Goal: Transaction & Acquisition: Purchase product/service

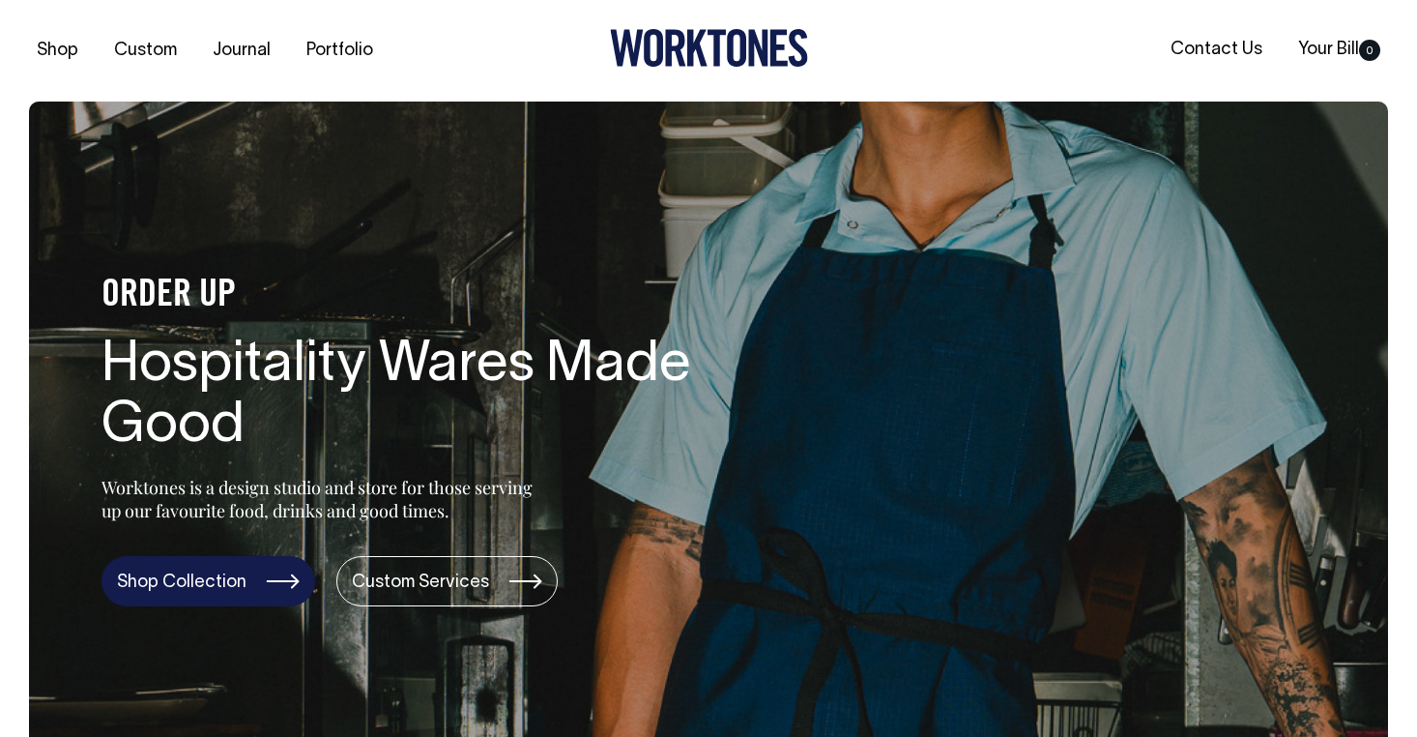
click at [267, 573] on link "Shop Collection" at bounding box center [209, 581] width 214 height 50
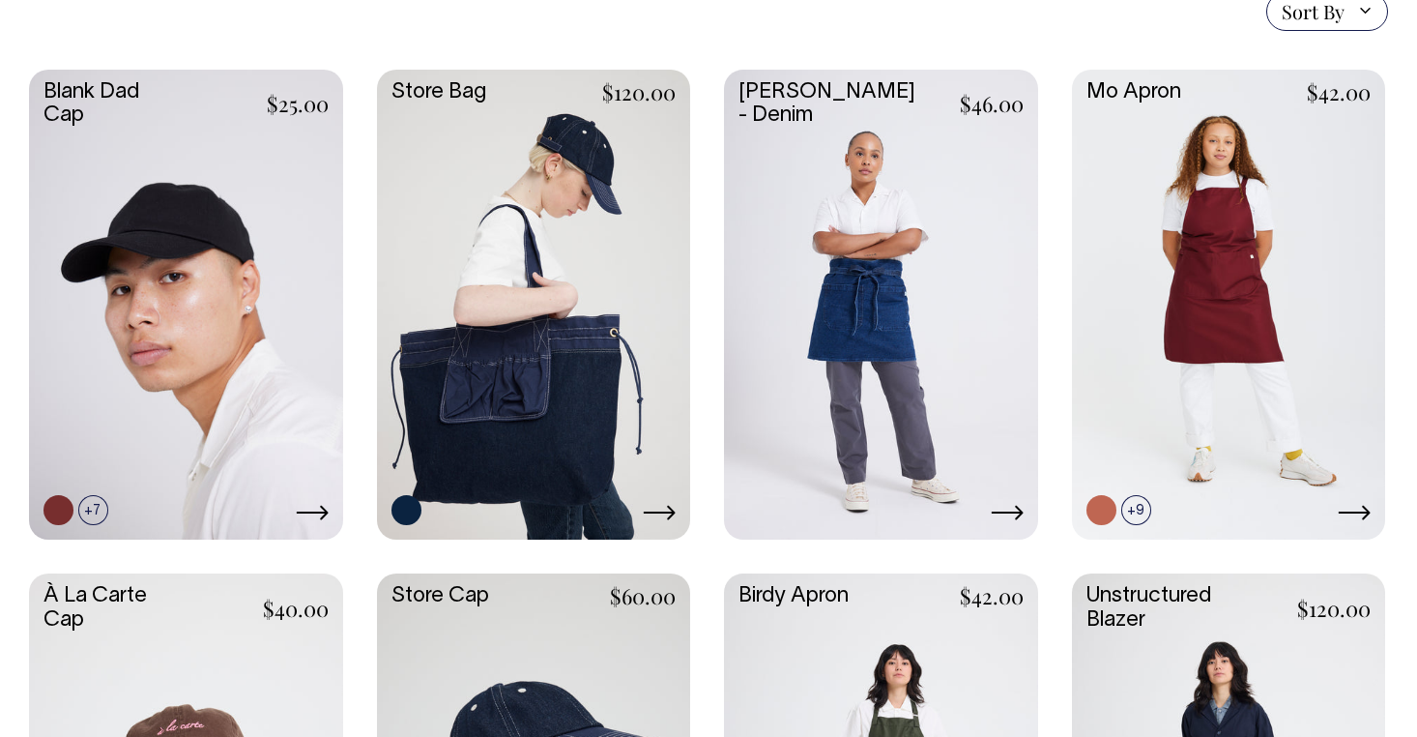
scroll to position [502, 0]
click at [898, 299] on link at bounding box center [881, 303] width 314 height 467
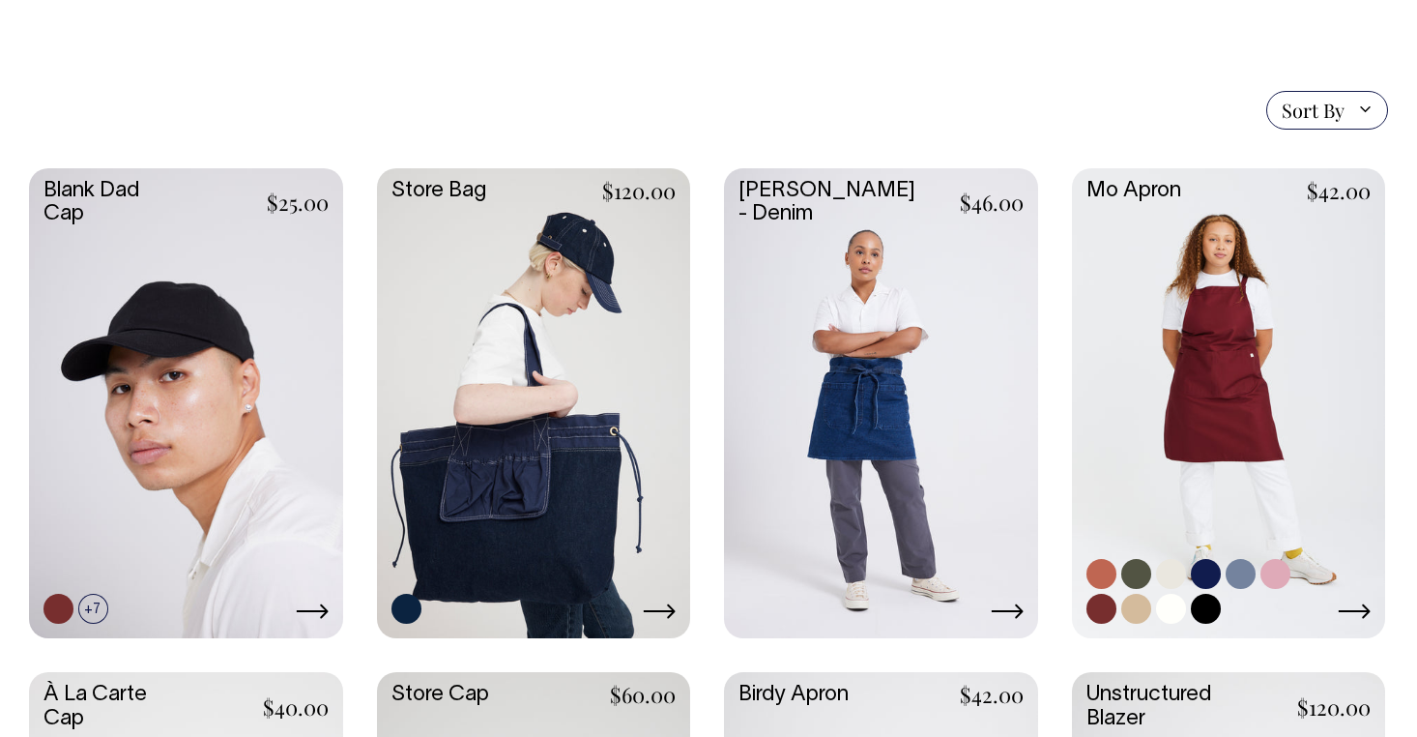
scroll to position [403, 0]
click at [1268, 385] on link at bounding box center [1229, 401] width 314 height 467
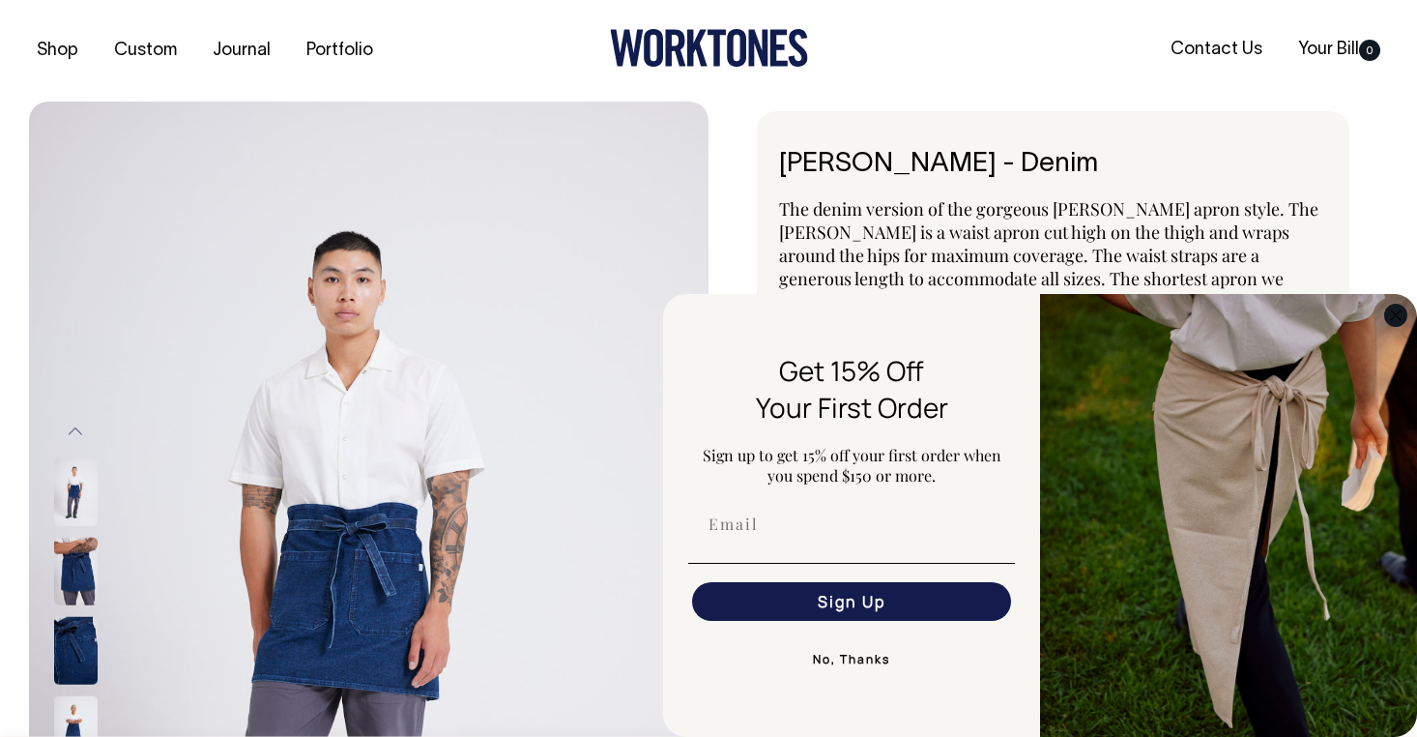
click at [1395, 313] on icon "Close dialog" at bounding box center [1396, 315] width 10 height 10
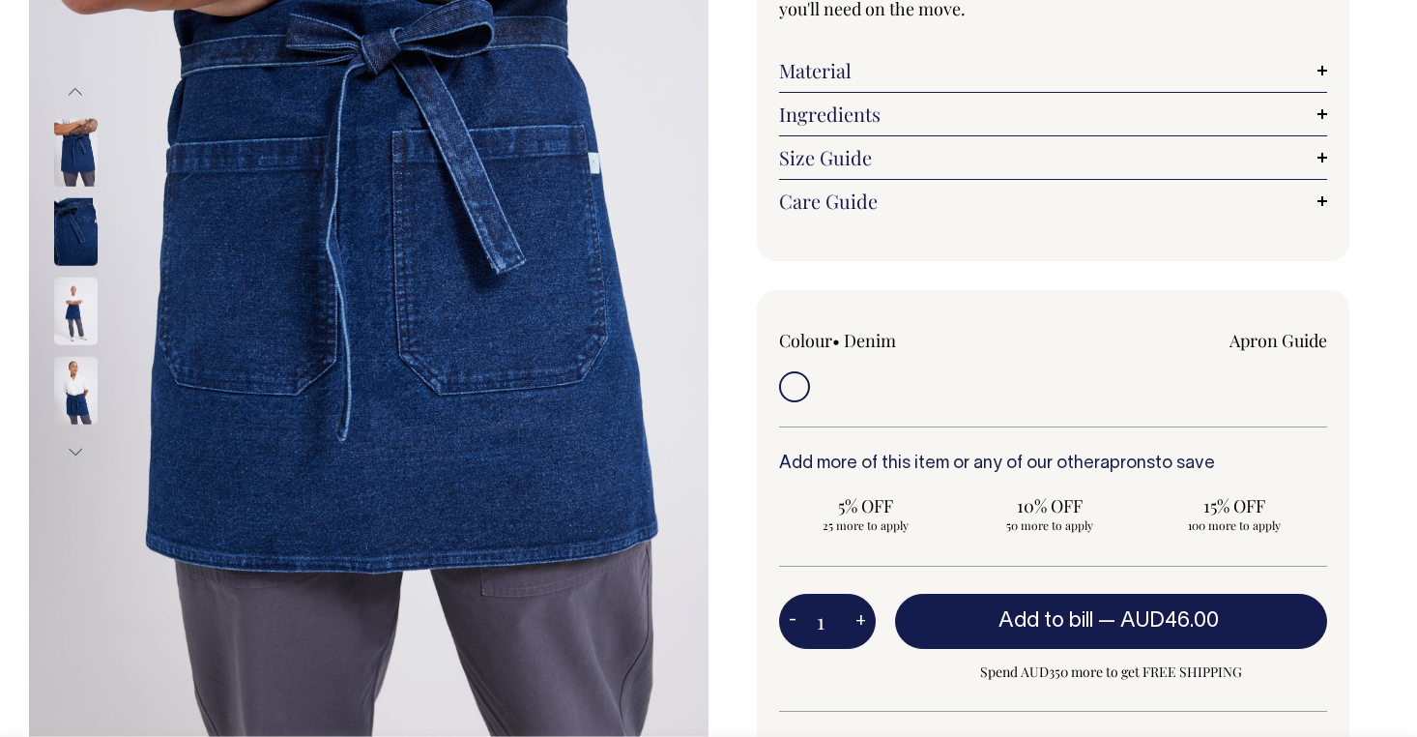
click at [807, 371] on input "radio" at bounding box center [794, 386] width 31 height 31
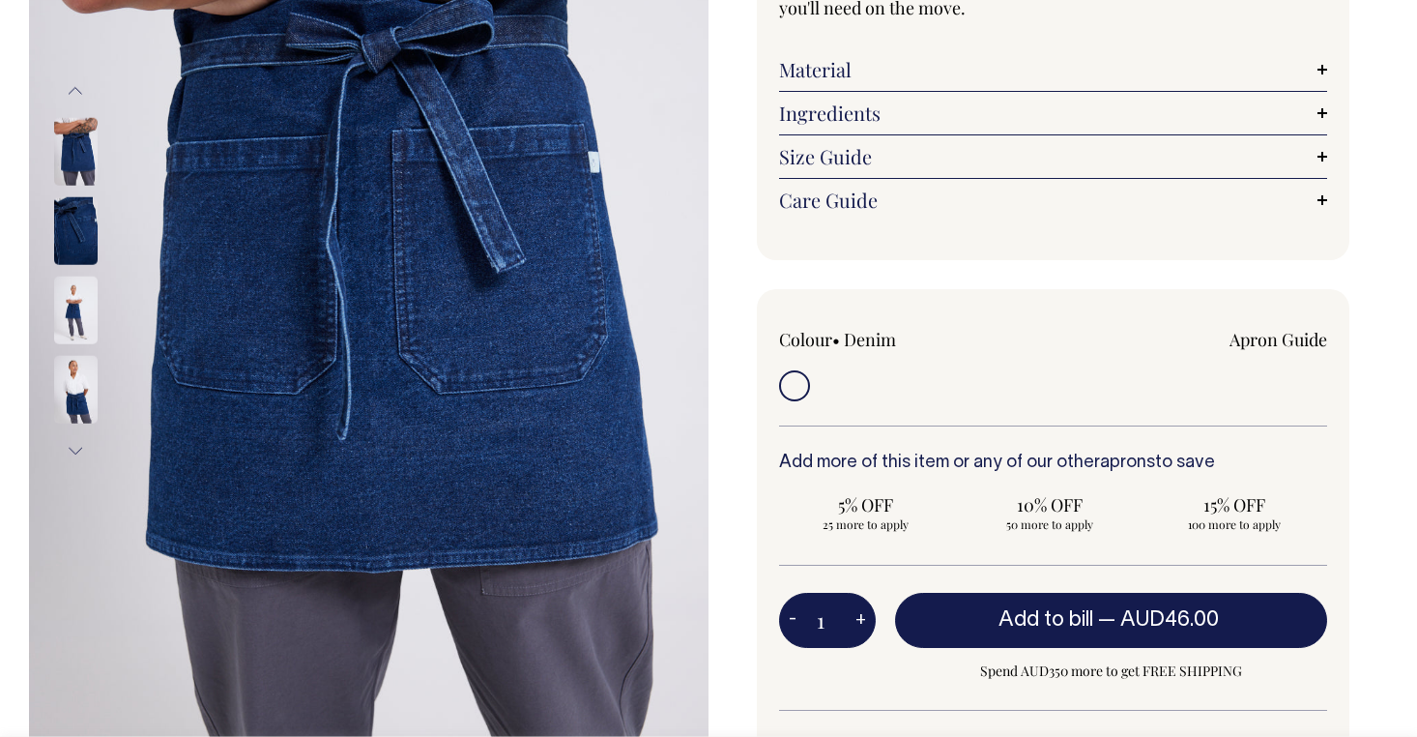
scroll to position [341, 0]
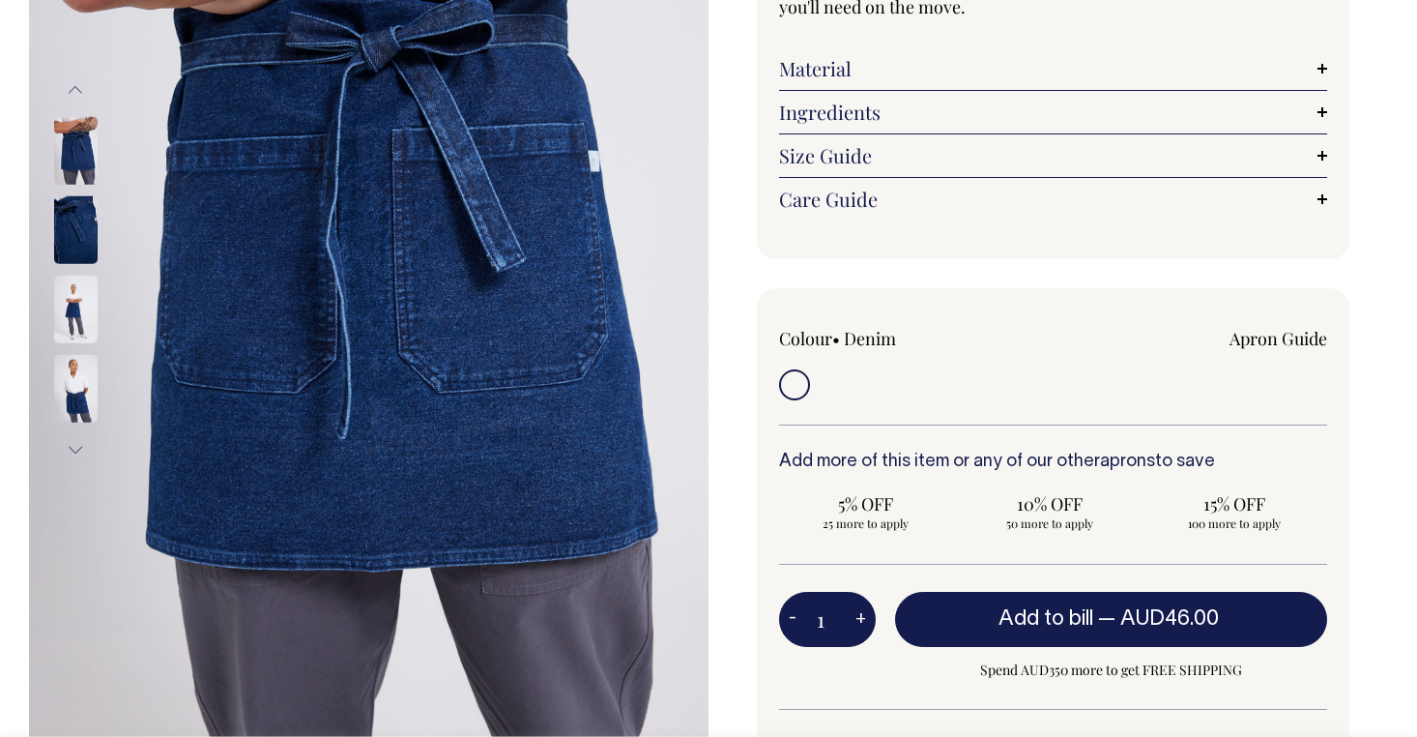
click at [792, 369] on input "radio" at bounding box center [794, 384] width 31 height 31
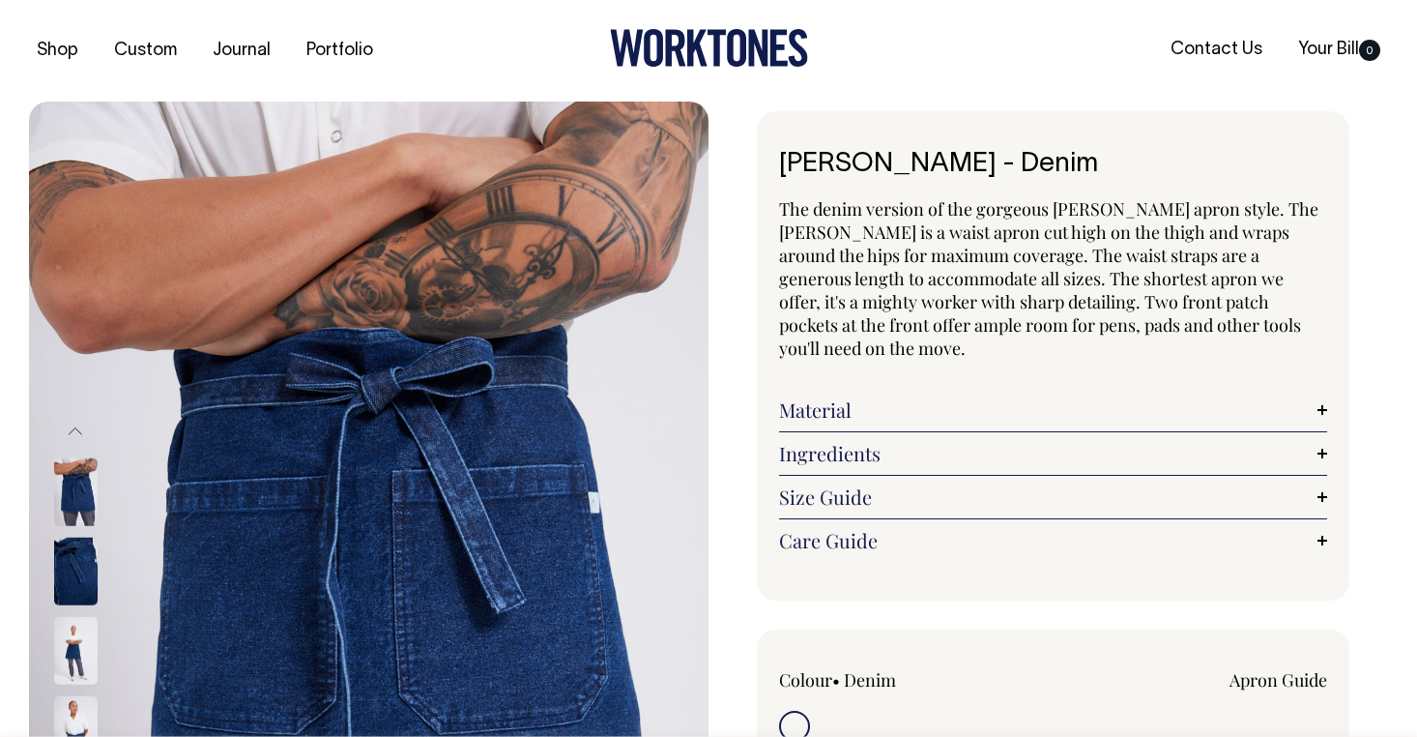
scroll to position [0, 0]
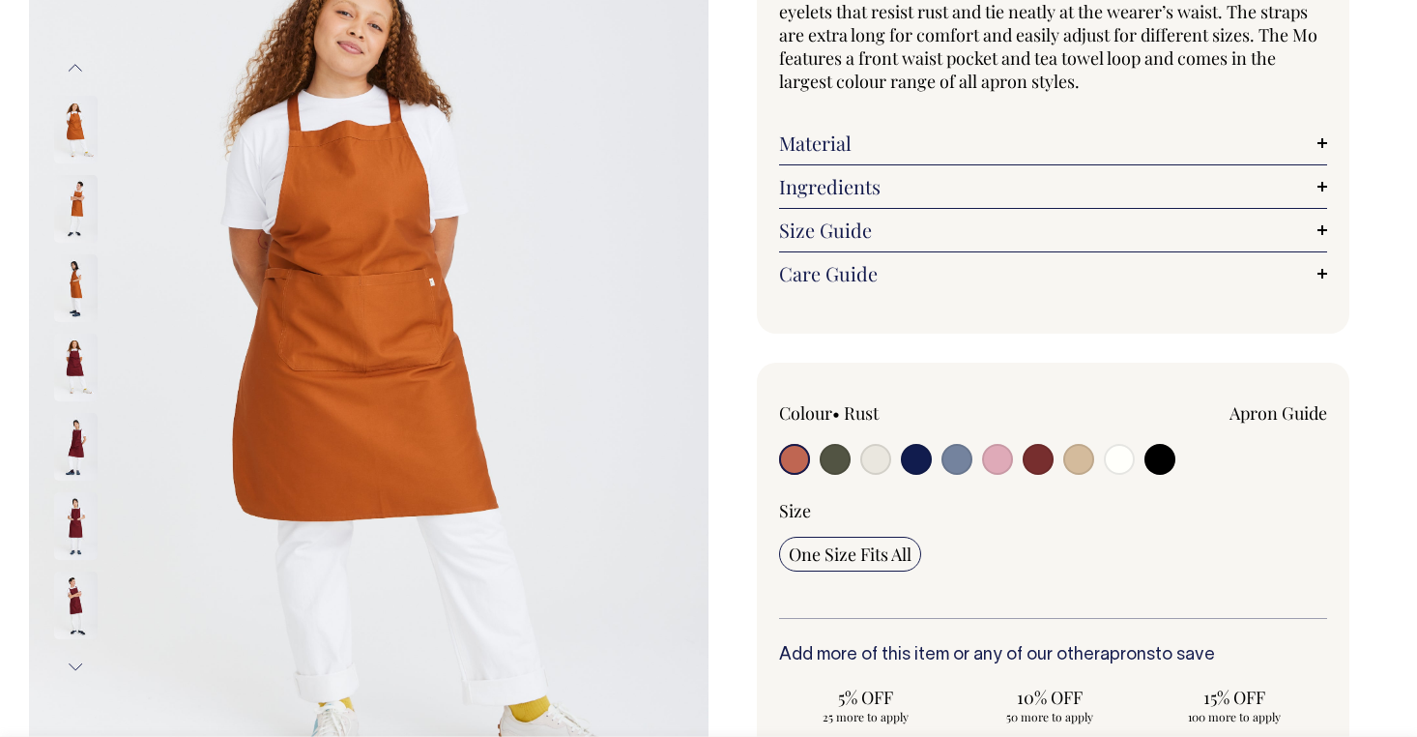
click at [1158, 455] on input "radio" at bounding box center [1160, 459] width 31 height 31
radio input "true"
select select "Black"
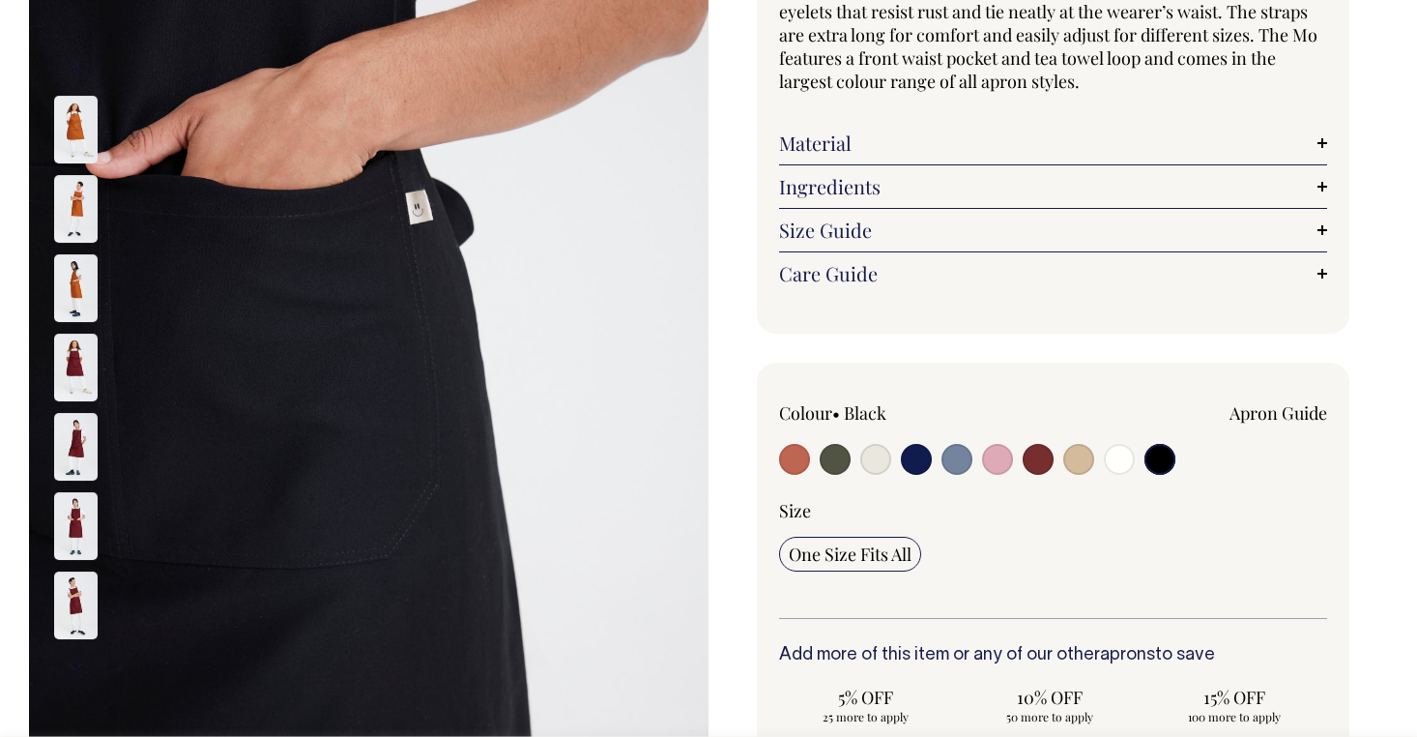
scroll to position [245, 0]
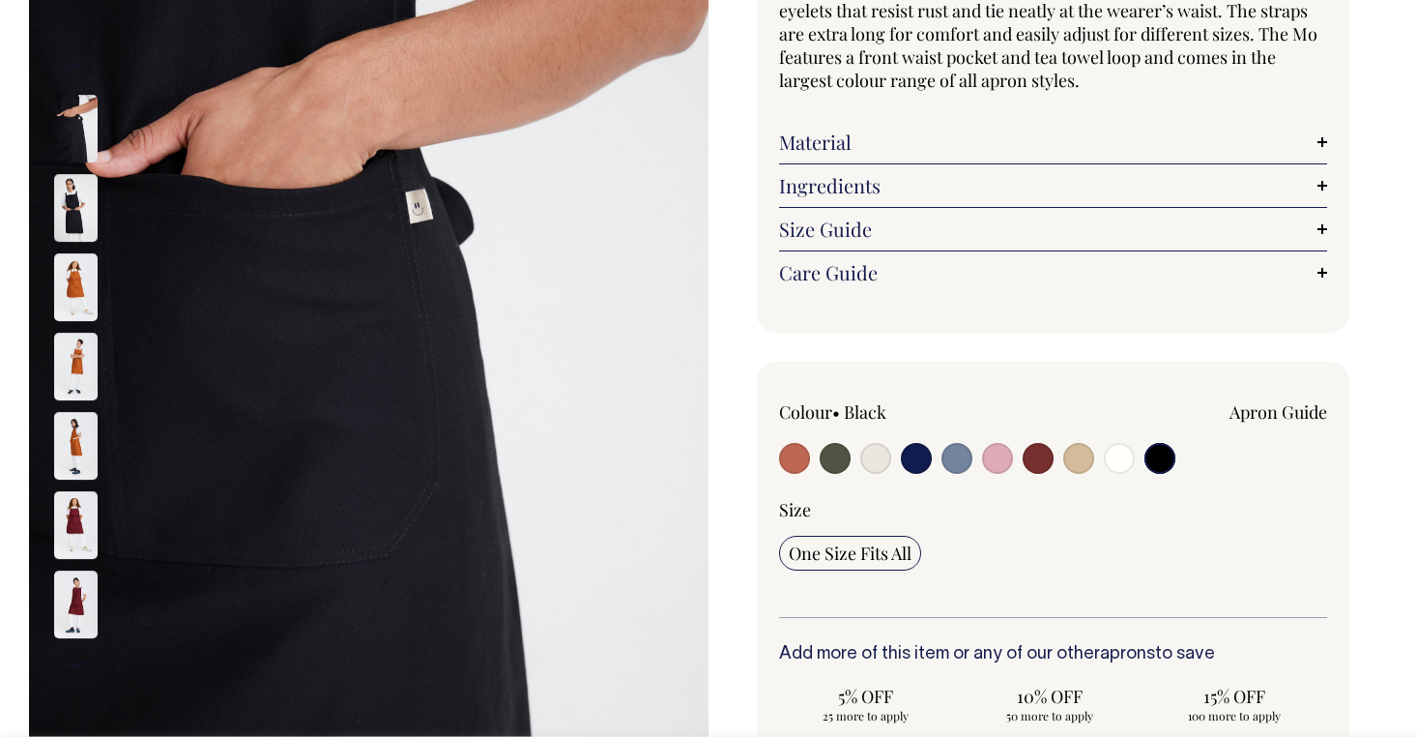
click at [73, 210] on img at bounding box center [76, 208] width 44 height 68
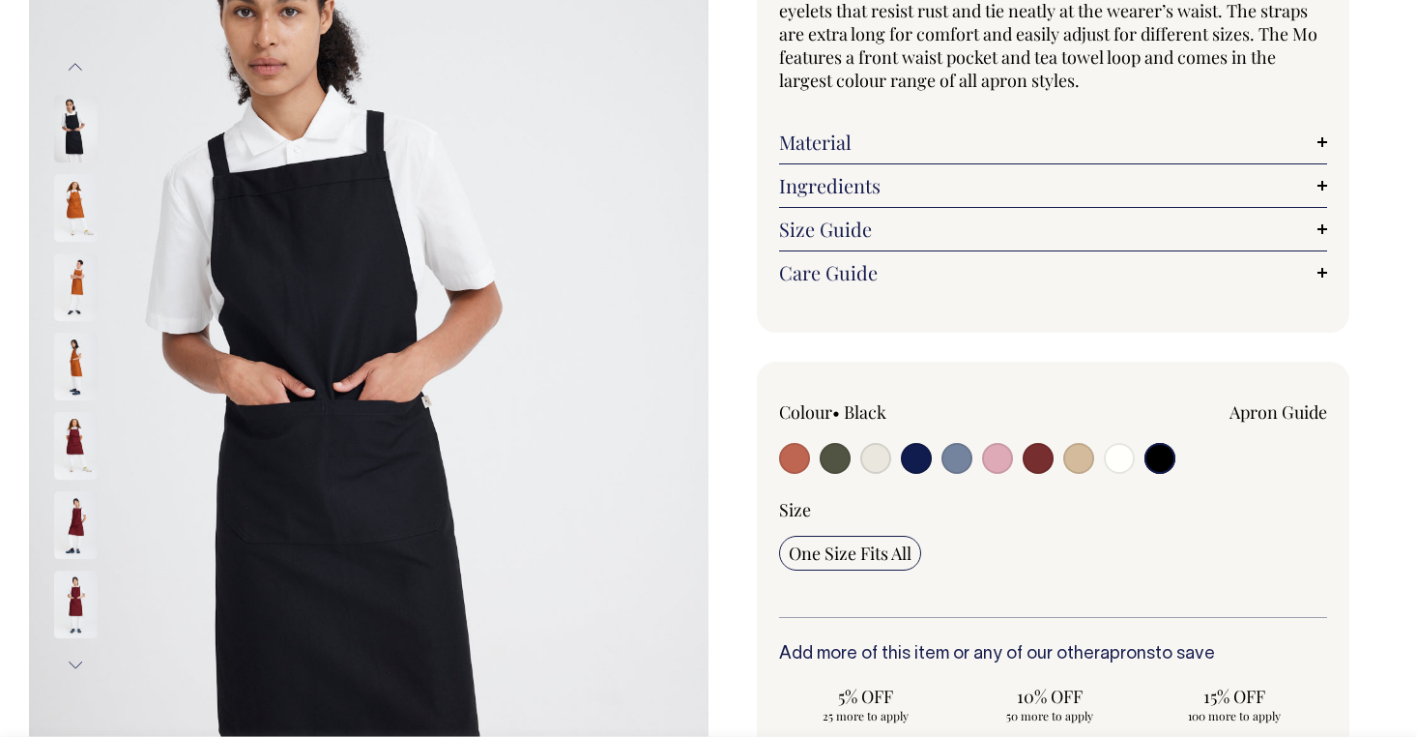
click at [1070, 460] on input "radio" at bounding box center [1078, 458] width 31 height 31
radio input "true"
radio input "false"
select select "Khaki"
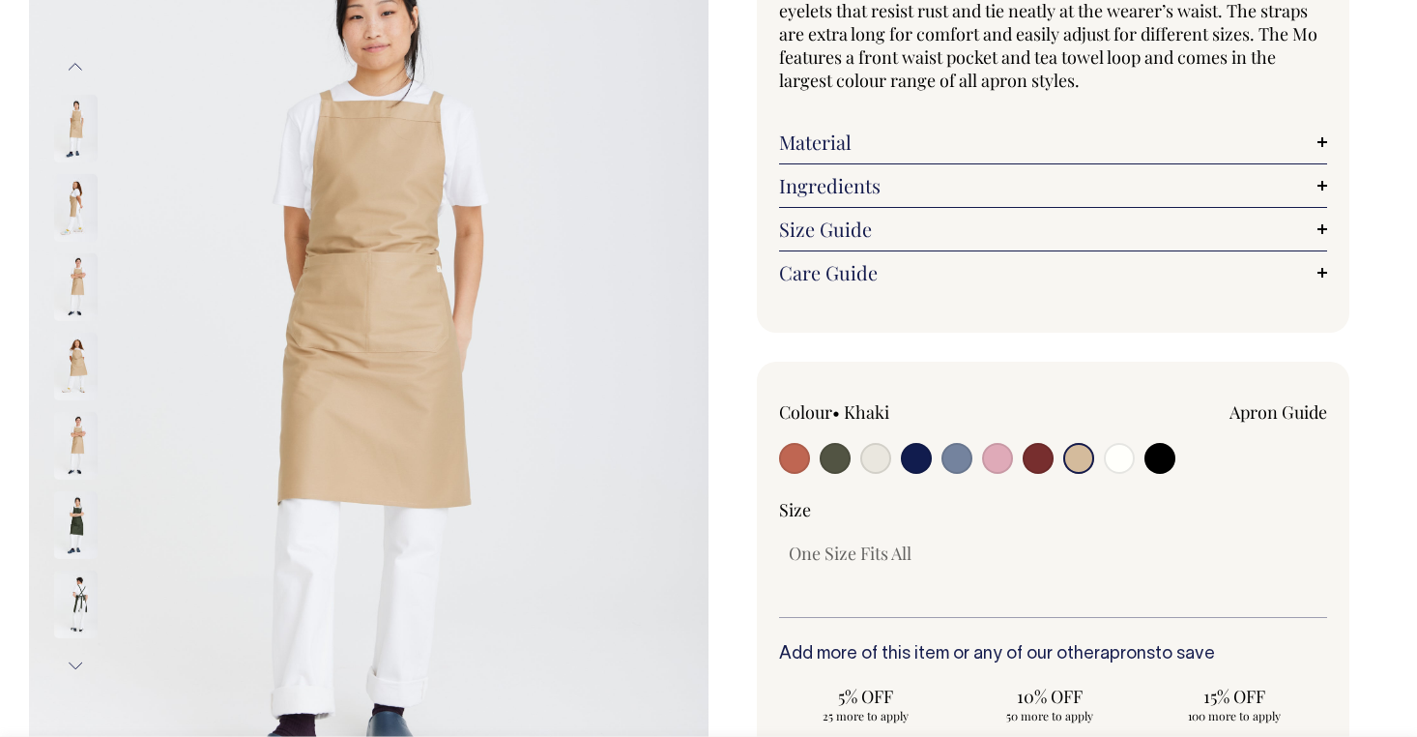
click at [1037, 456] on input "radio" at bounding box center [1038, 458] width 31 height 31
radio input "true"
select select "Burgundy"
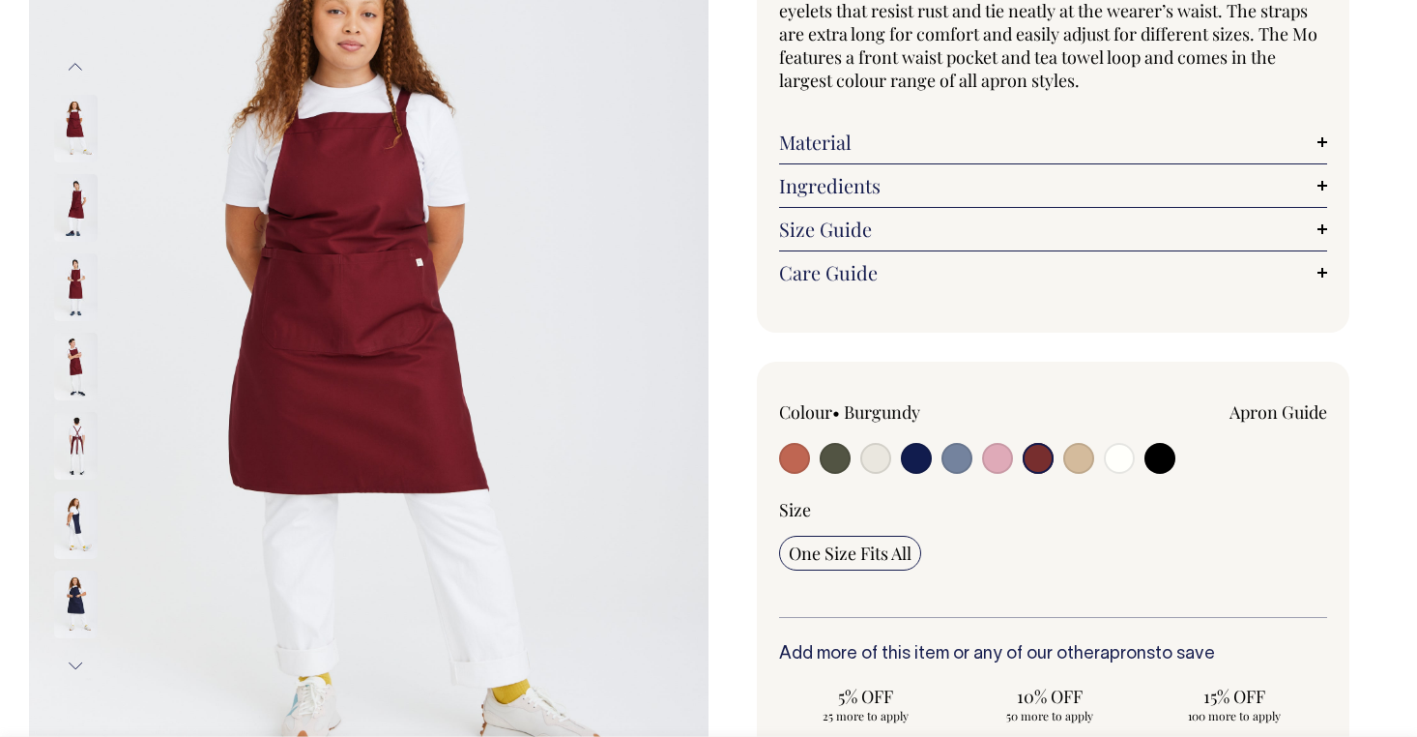
click at [1125, 461] on input "radio" at bounding box center [1119, 458] width 31 height 31
radio input "true"
select select "Off-White"
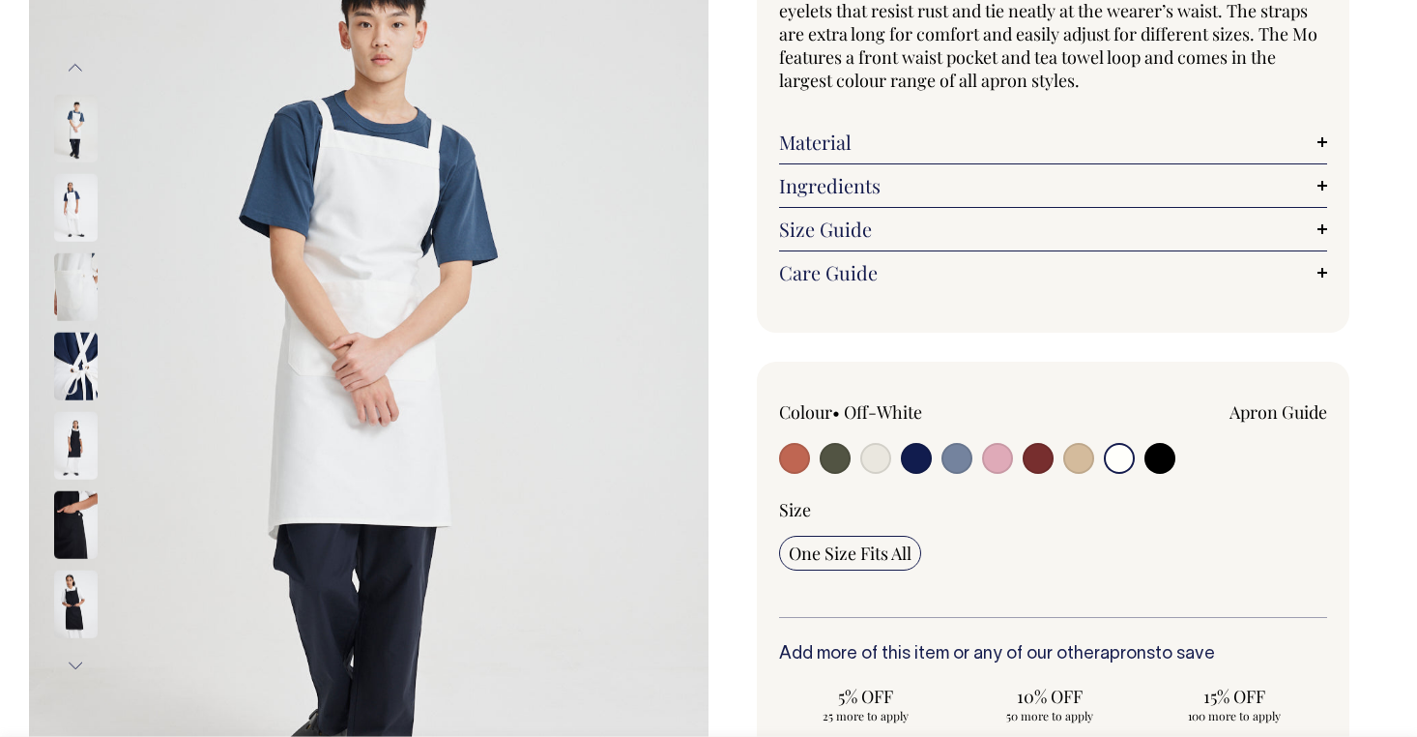
click at [801, 452] on input "radio" at bounding box center [794, 458] width 31 height 31
radio input "true"
select select "Rust"
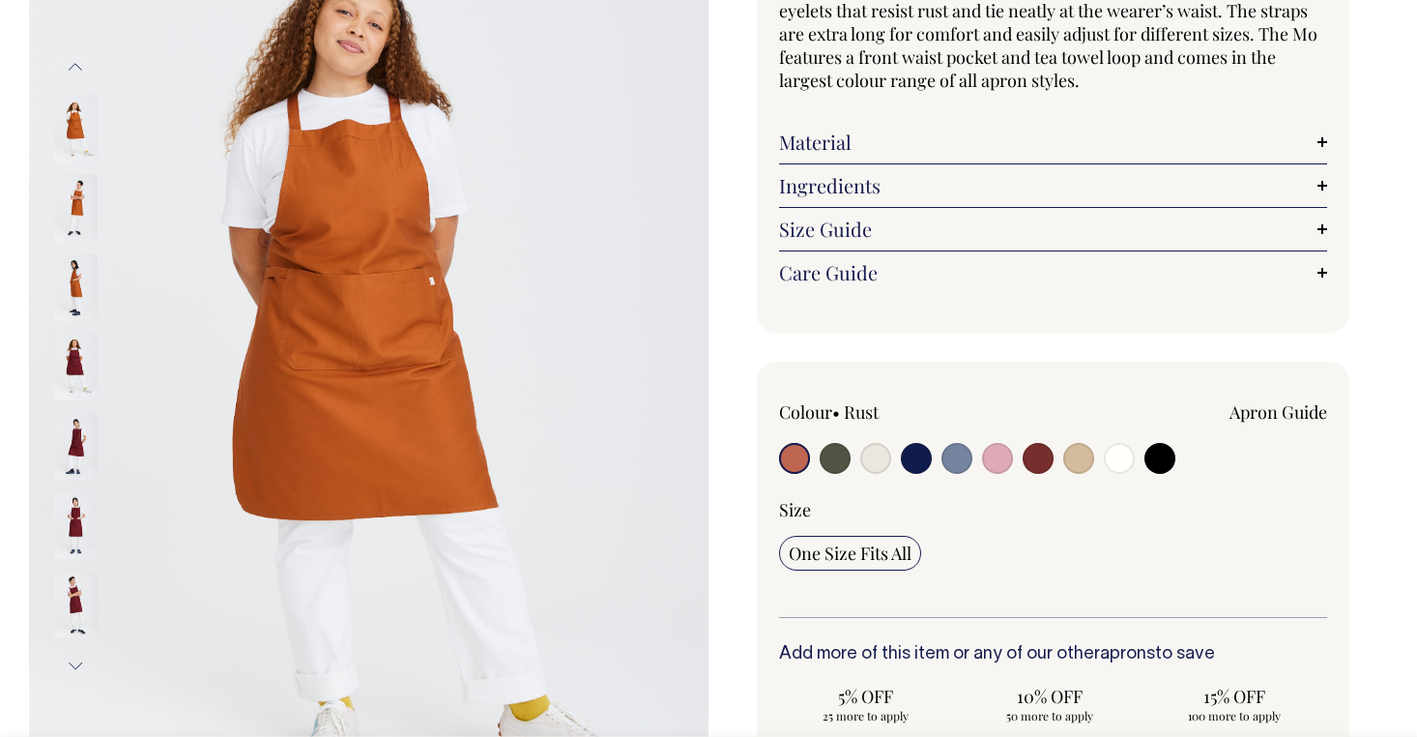
click at [1162, 463] on input "radio" at bounding box center [1160, 458] width 31 height 31
radio input "true"
select select "Black"
